Goal: Check status: Check status

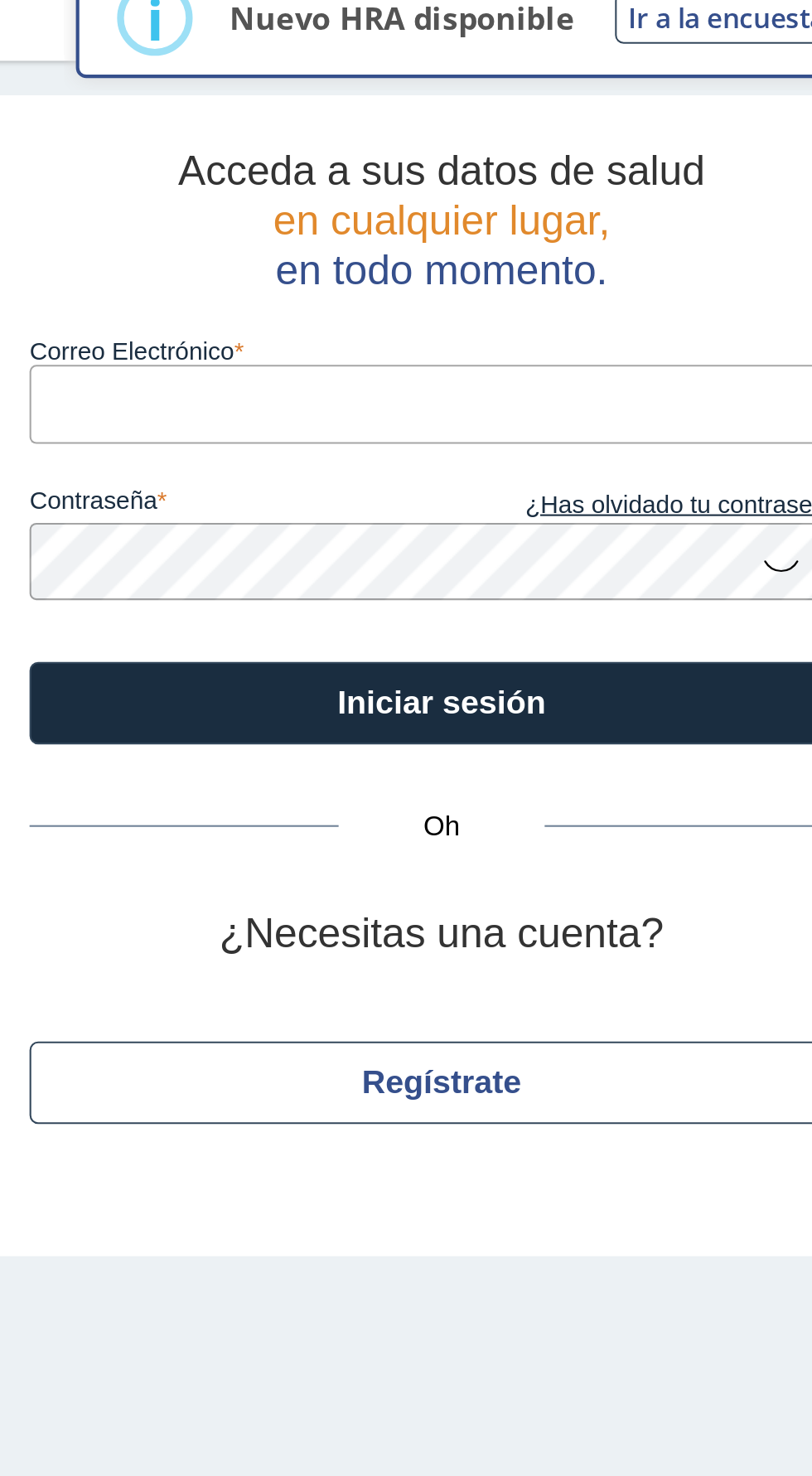
click at [514, 212] on input "Correo Electrónico" at bounding box center [555, 215] width 397 height 37
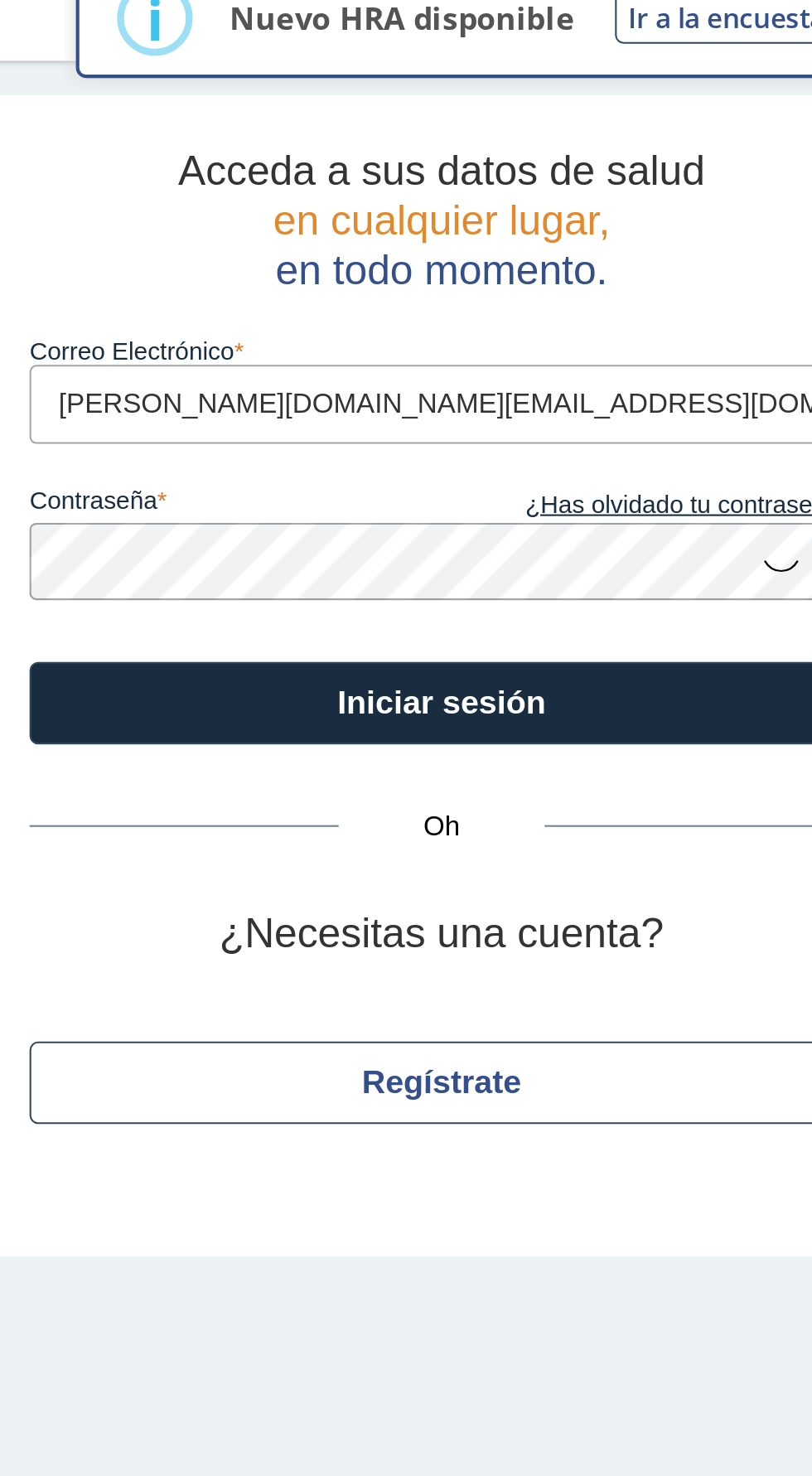
type input "[PERSON_NAME][DOMAIN_NAME][EMAIL_ADDRESS][DOMAIN_NAME]"
click at [357, 340] on button "Iniciar sesión" at bounding box center [555, 359] width 397 height 40
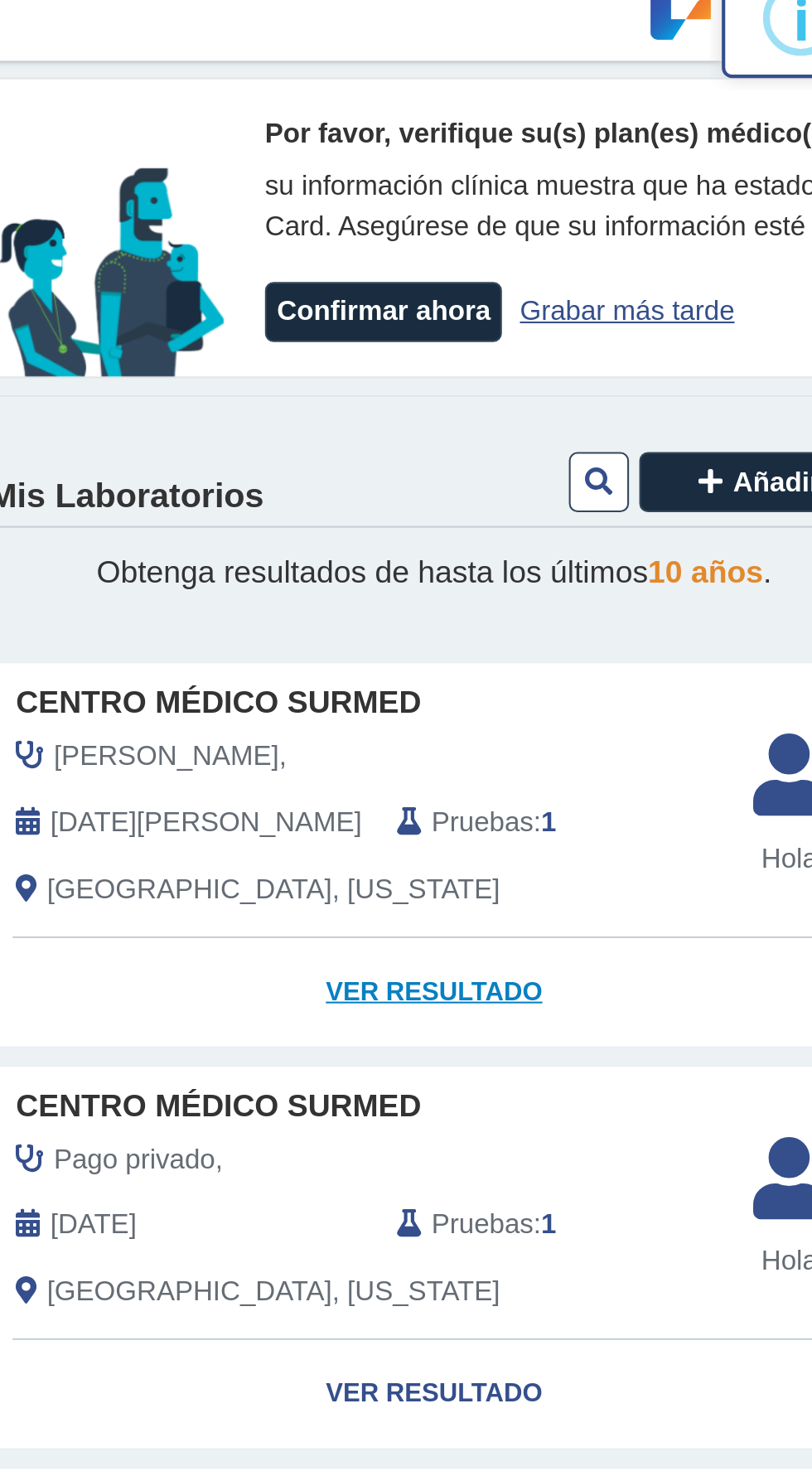
click at [255, 489] on link "Ver resultado" at bounding box center [239, 499] width 428 height 52
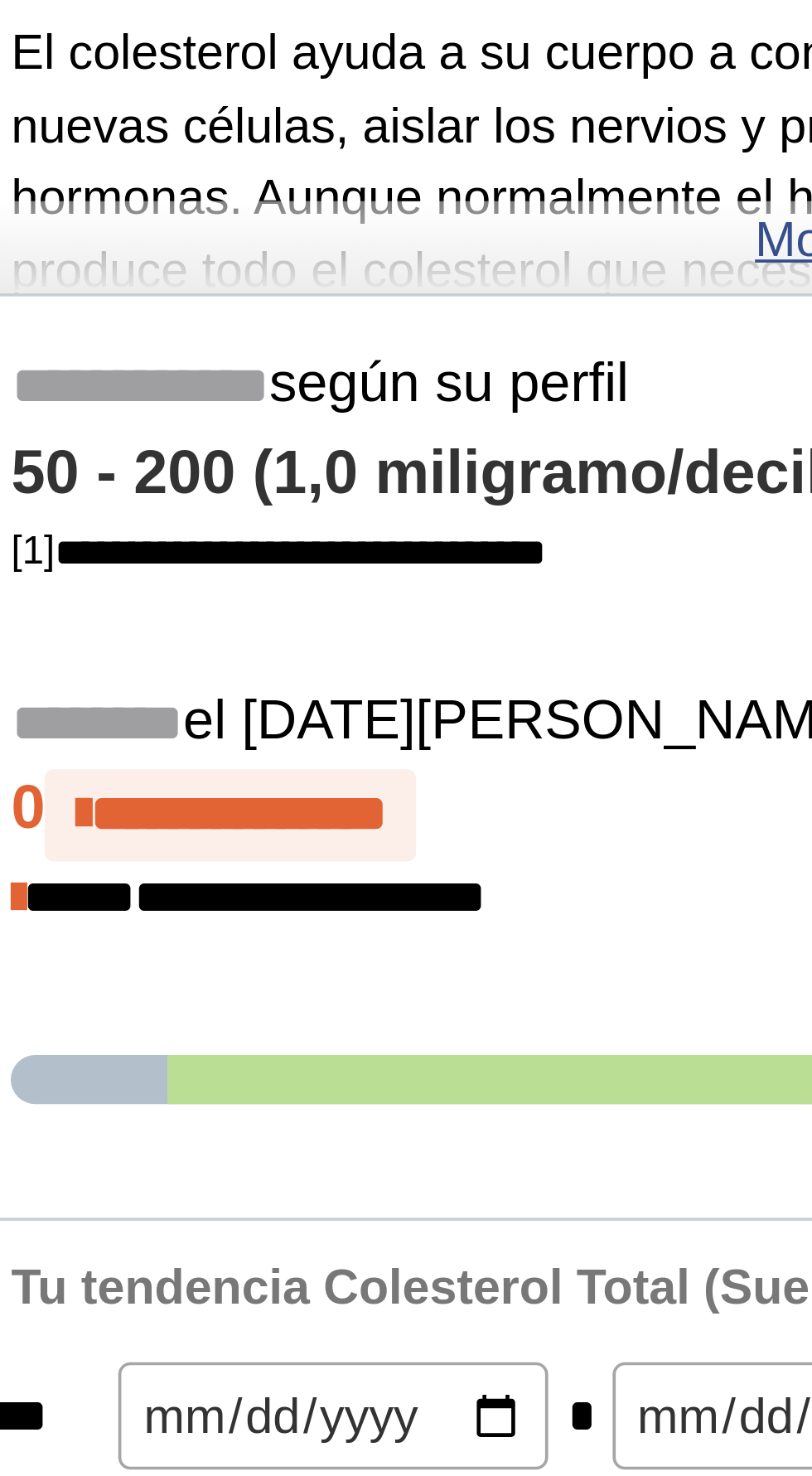
scroll to position [61, 0]
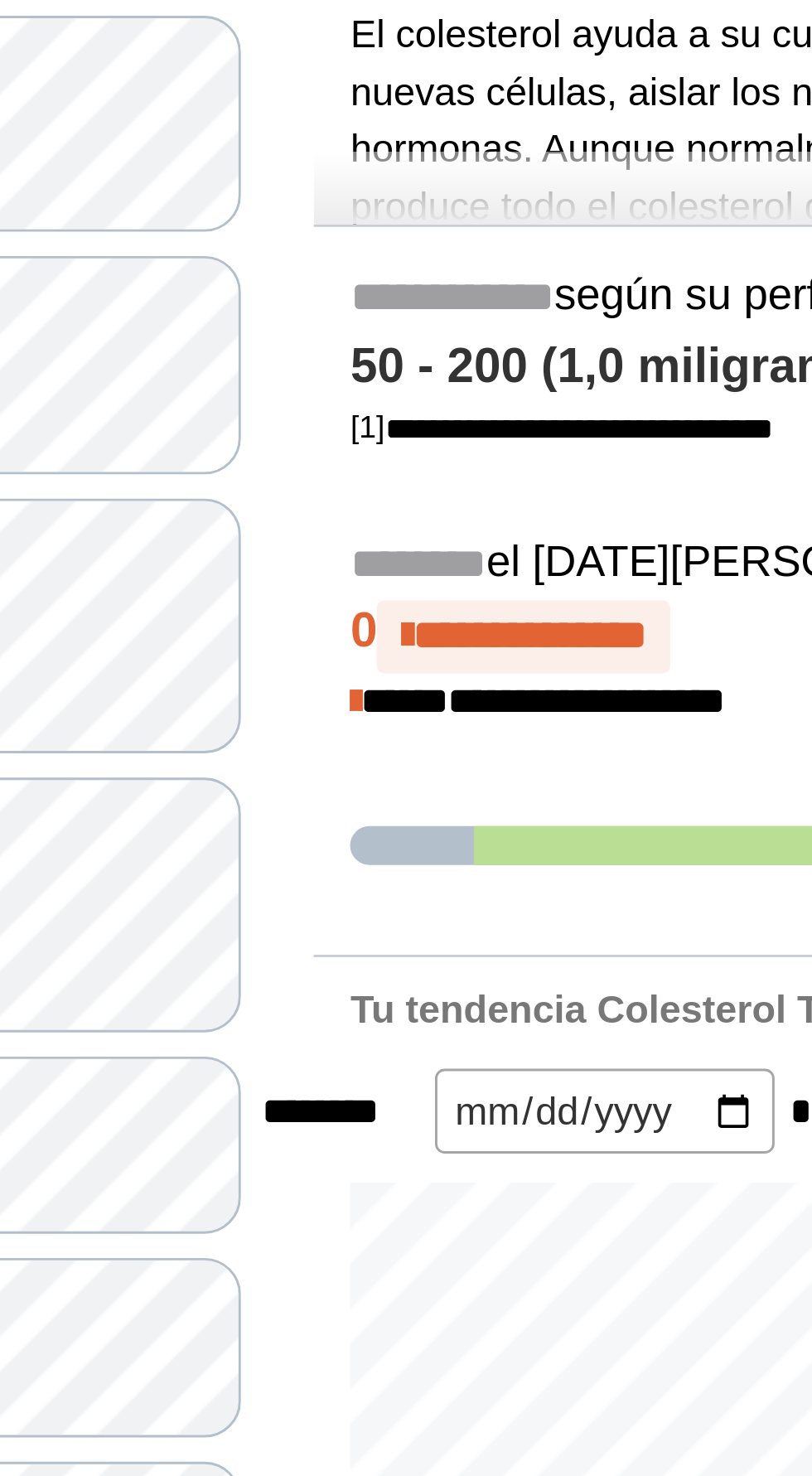
click at [579, 460] on font "**********" at bounding box center [557, 461] width 79 height 14
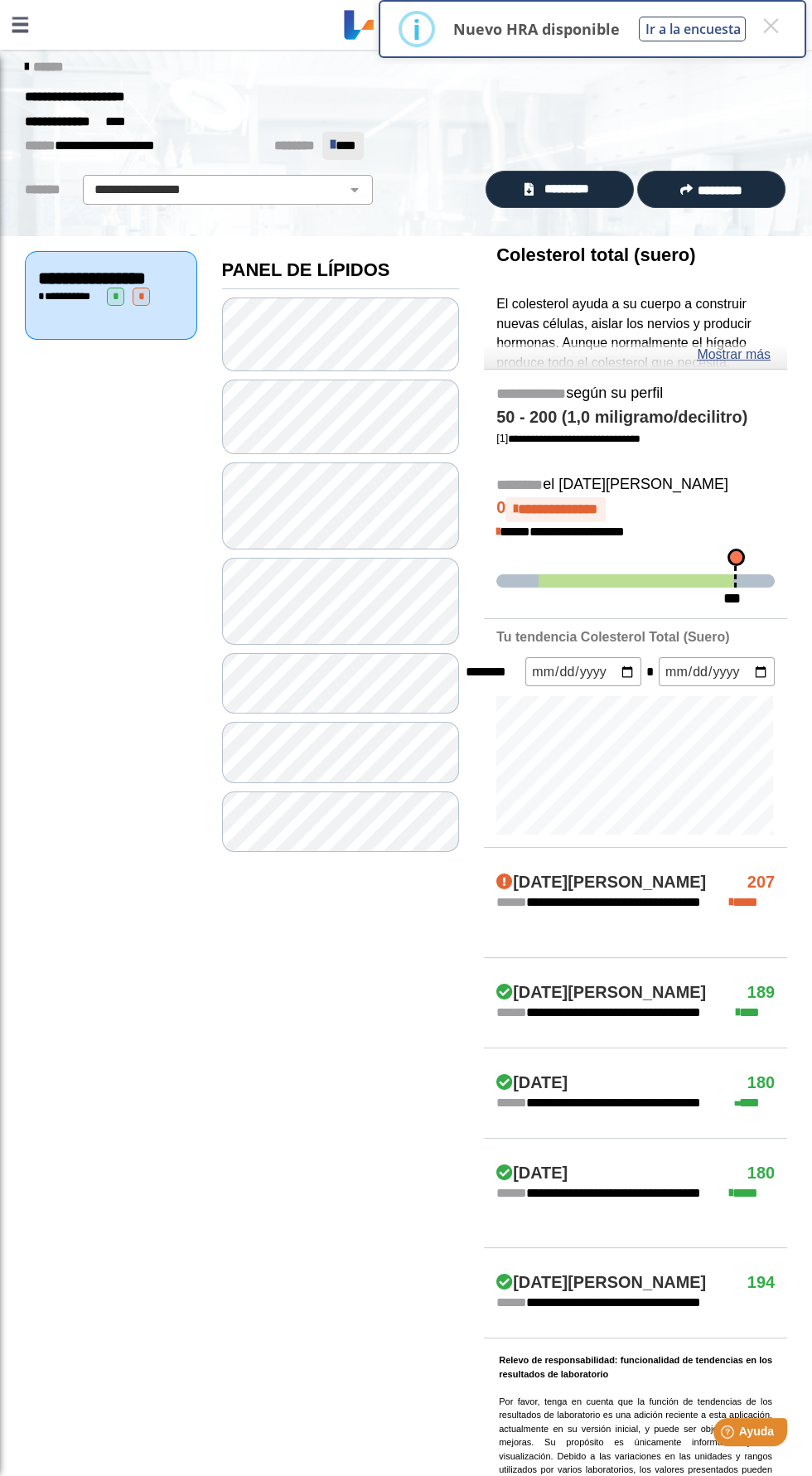
scroll to position [0, 0]
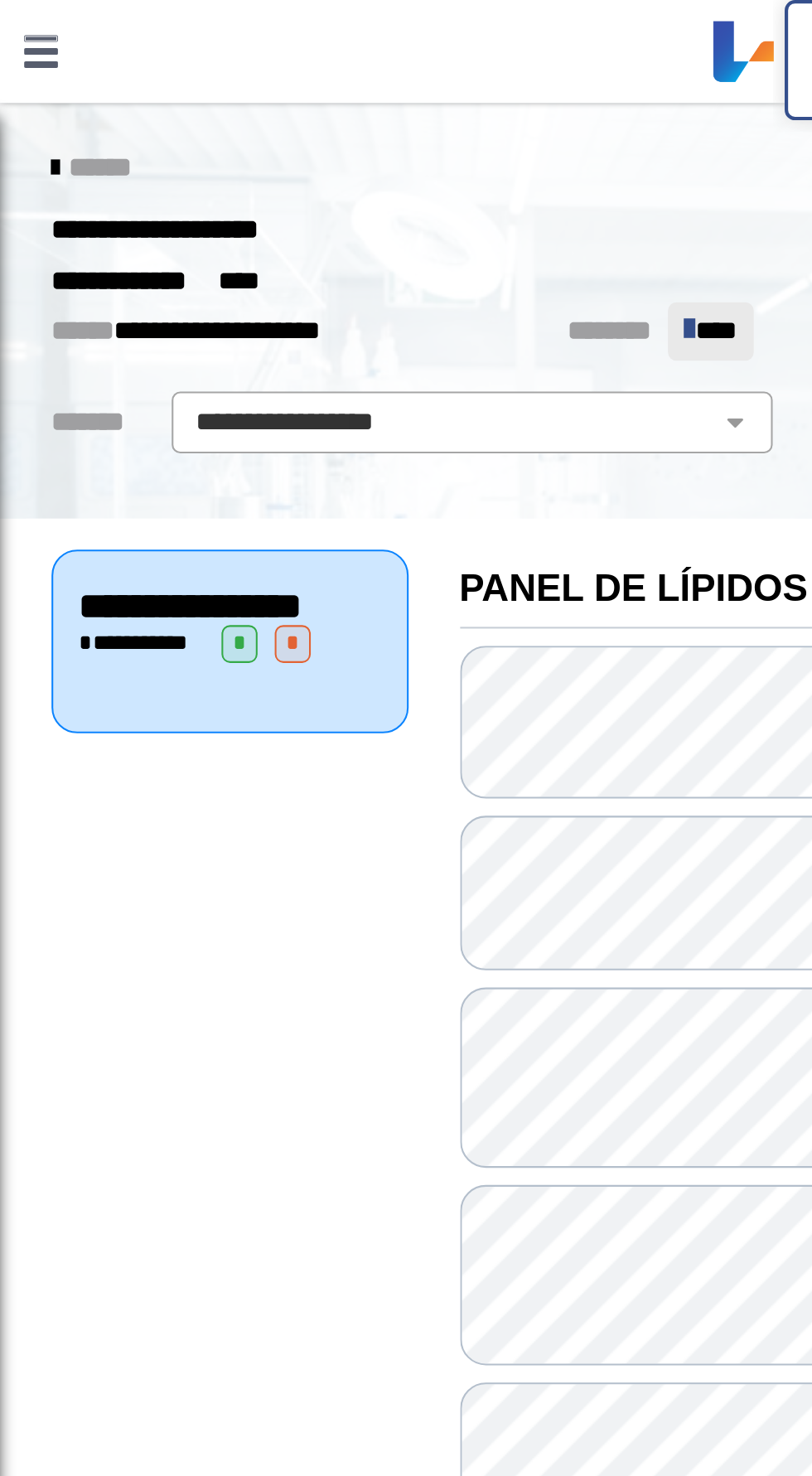
click at [28, 80] on icon at bounding box center [26, 82] width 3 height 14
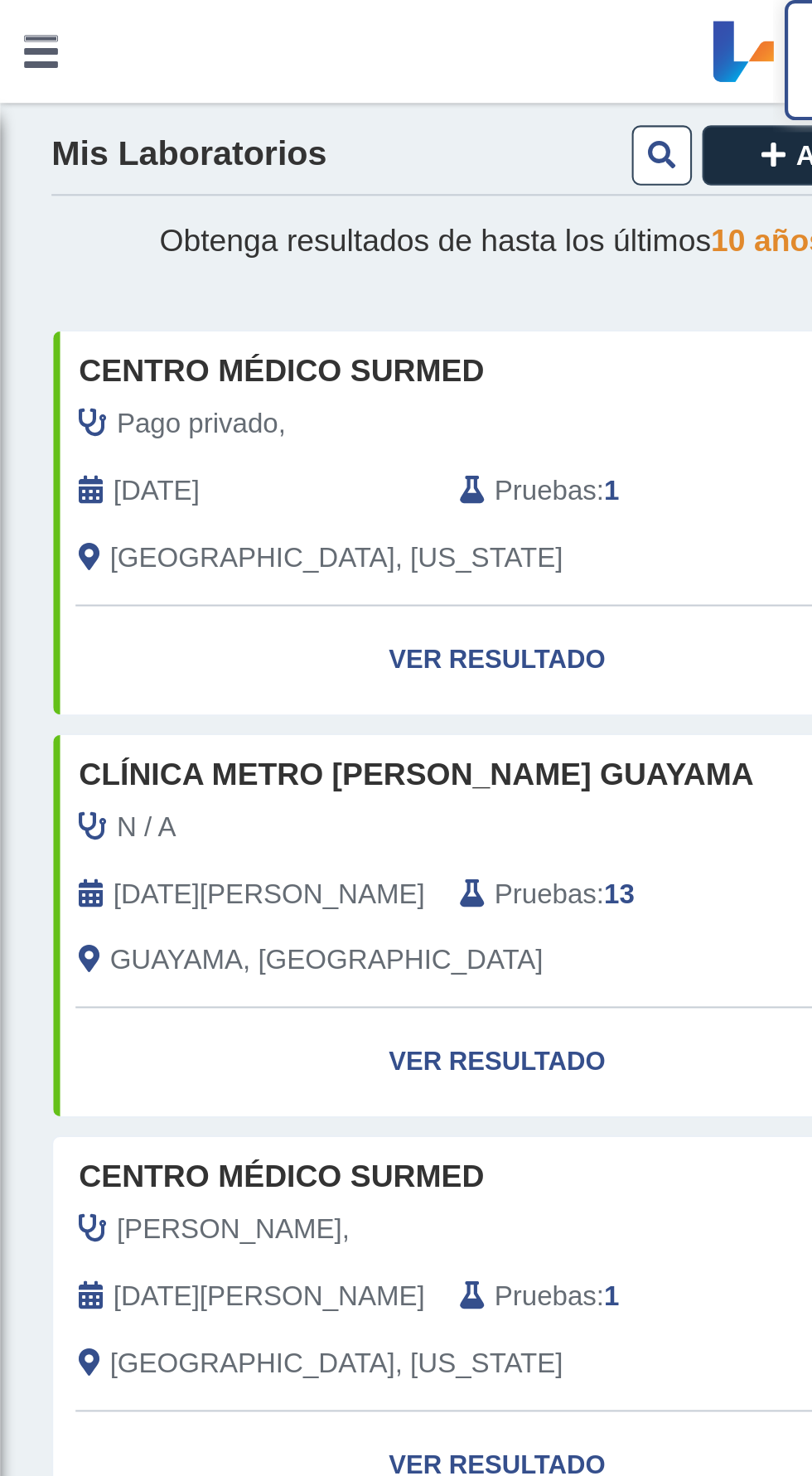
scroll to position [177, 0]
